Goal: Navigation & Orientation: Find specific page/section

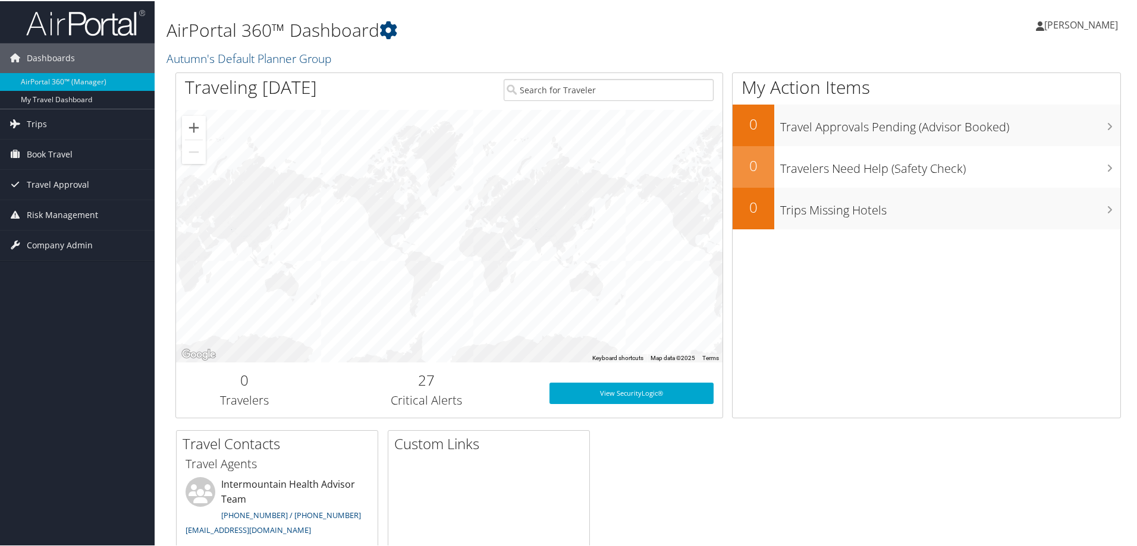
click at [1071, 29] on span "[PERSON_NAME]" at bounding box center [1081, 23] width 74 height 13
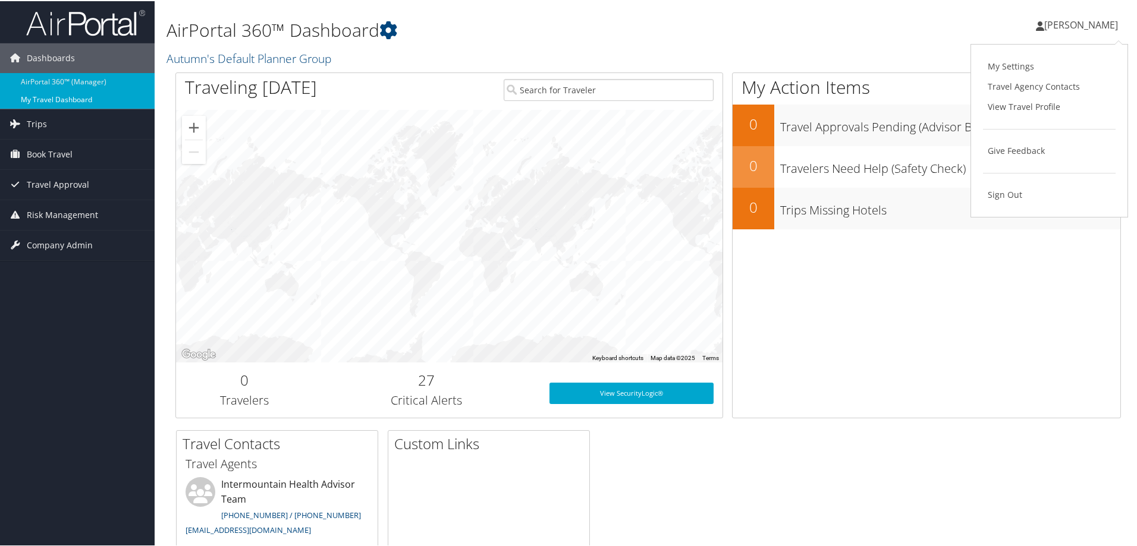
click at [50, 100] on link "My Travel Dashboard" at bounding box center [77, 99] width 155 height 18
